Goal: Task Accomplishment & Management: Complete application form

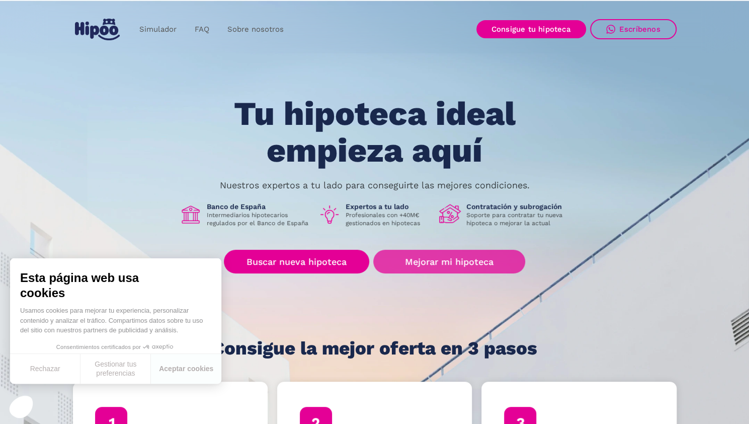
click at [451, 257] on link "Mejorar mi hipoteca" at bounding box center [448, 261] width 151 height 24
